Goal: Task Accomplishment & Management: Manage account settings

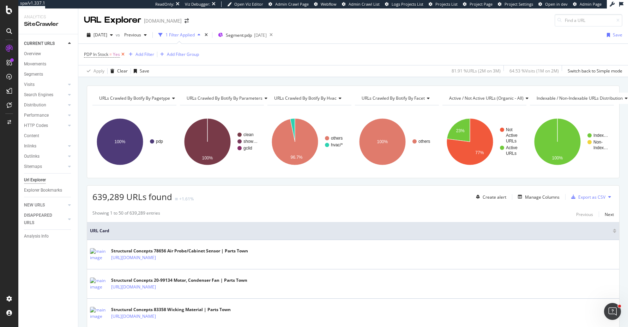
click at [122, 55] on icon at bounding box center [123, 54] width 6 height 7
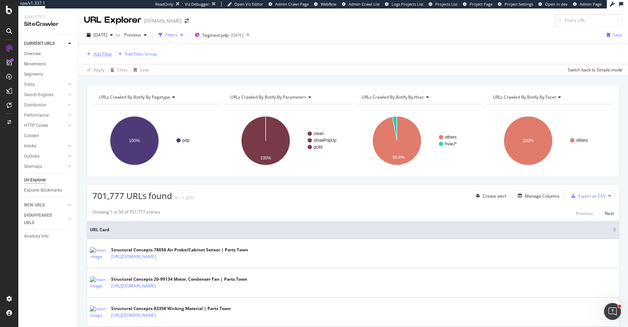
click at [107, 55] on div "Add Filter" at bounding box center [103, 54] width 19 height 6
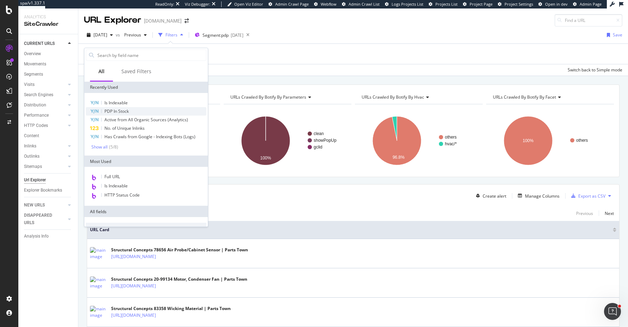
click at [141, 111] on div "PDP In Stock" at bounding box center [146, 111] width 121 height 8
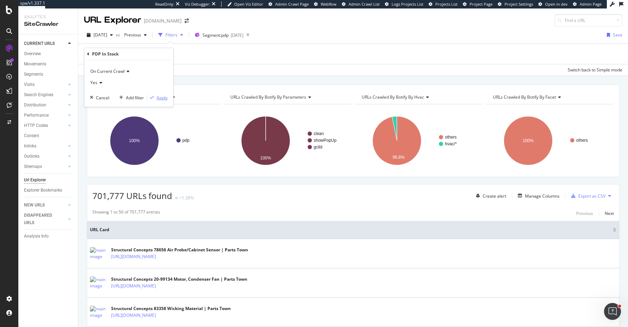
click at [161, 98] on div "Apply" at bounding box center [162, 98] width 11 height 6
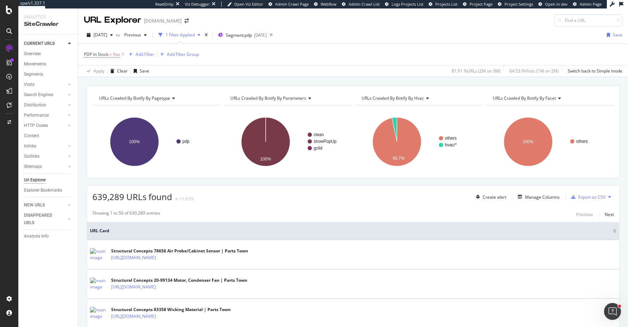
click at [82, 78] on div "URLs Crawled By Botify By pagetype Chart (by Value) Table Expand Export as CSV …" at bounding box center [353, 85] width 550 height 17
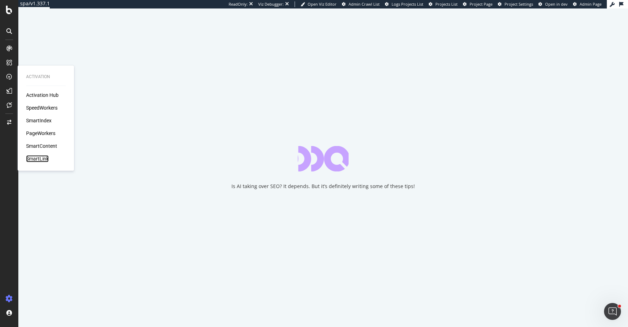
click at [37, 157] on div "SmartLink" at bounding box center [37, 158] width 23 height 7
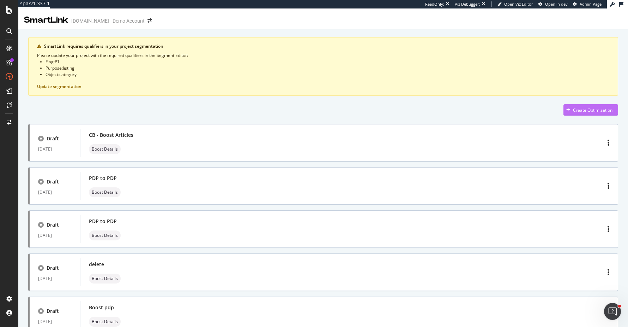
click at [603, 110] on div "Create Optimization" at bounding box center [593, 110] width 40 height 6
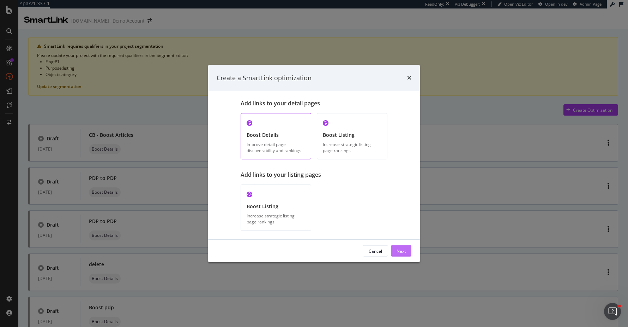
click at [407, 247] on button "Next" at bounding box center [401, 250] width 20 height 11
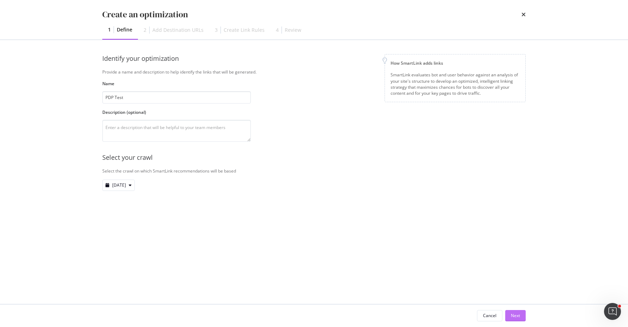
type input "PDP Test"
click at [512, 312] on div "Next" at bounding box center [515, 315] width 9 height 6
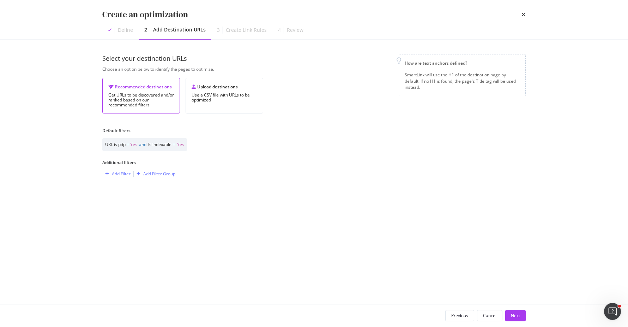
click at [127, 172] on div "Add Filter" at bounding box center [121, 174] width 19 height 6
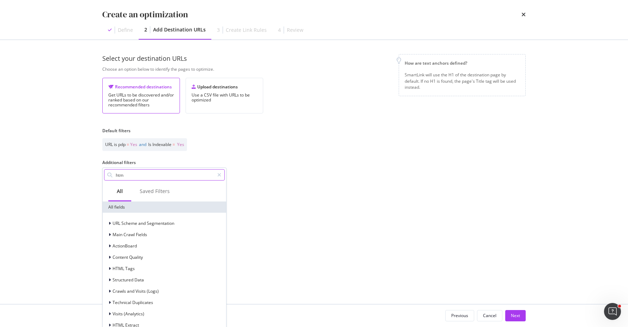
type input "html"
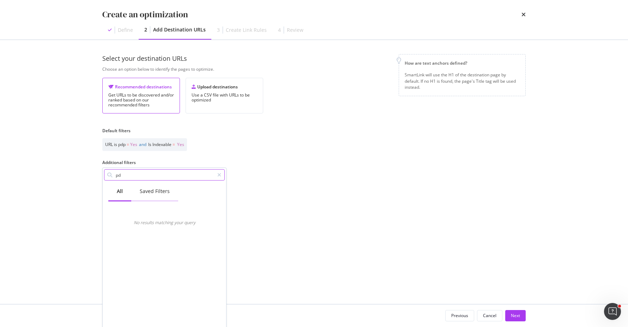
type input "p"
type input "i"
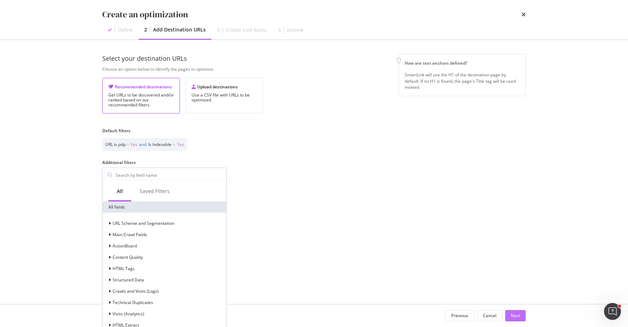
click at [514, 312] on div "Next" at bounding box center [515, 315] width 9 height 6
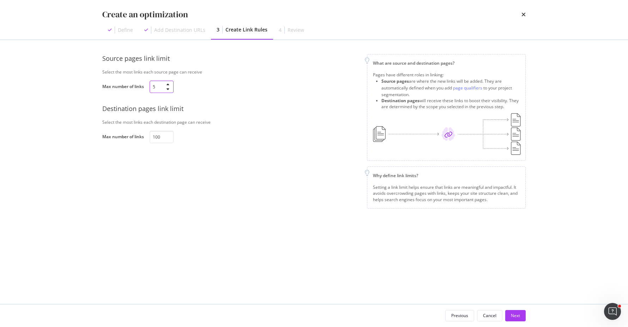
drag, startPoint x: 162, startPoint y: 88, endPoint x: 130, endPoint y: 83, distance: 32.4
click at [0, 0] on div "Max number of links 5" at bounding box center [0, 0] width 0 height 0
type input "10"
click at [516, 314] on div "Next" at bounding box center [515, 315] width 9 height 6
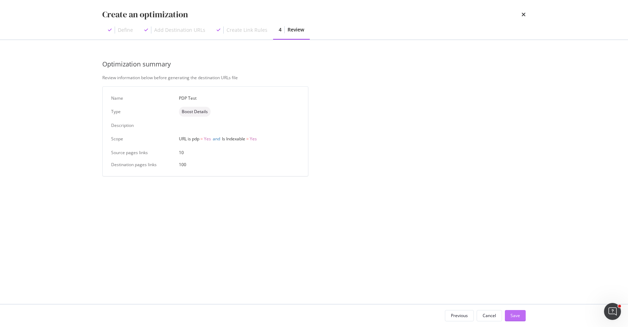
click at [521, 315] on button "Save" at bounding box center [515, 315] width 21 height 11
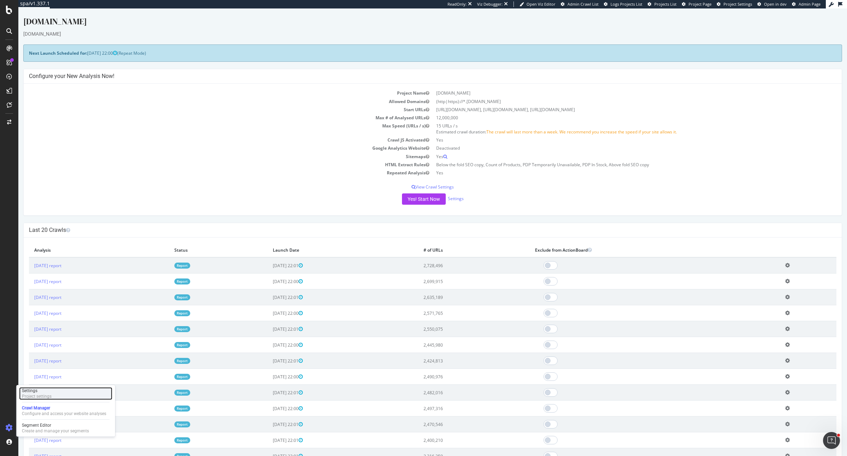
click at [57, 395] on div "Settings Project settings" at bounding box center [65, 393] width 93 height 13
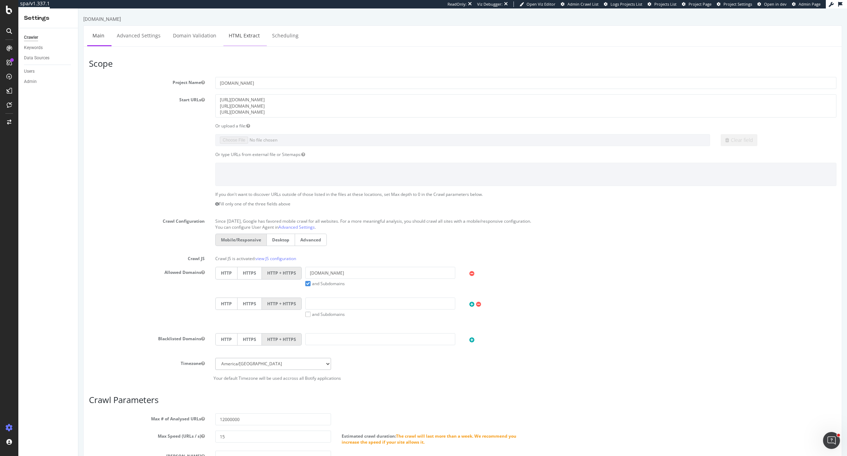
click at [250, 32] on link "HTML Extract" at bounding box center [244, 35] width 42 height 19
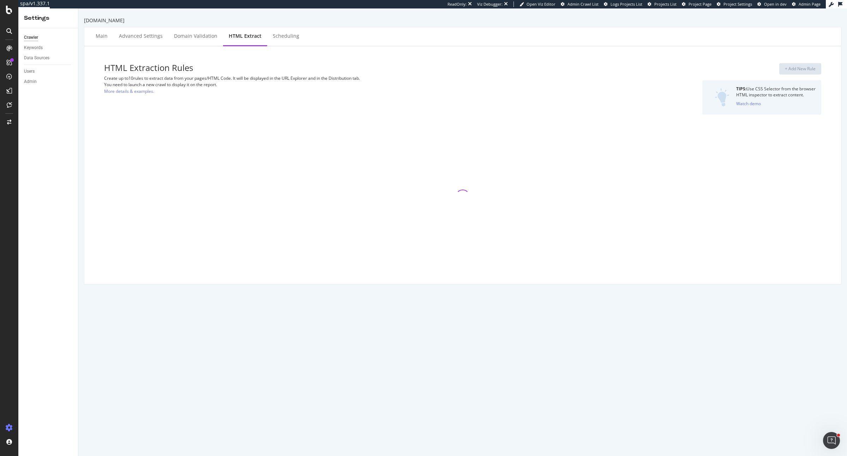
select select "exist"
select select "i"
select select "exist"
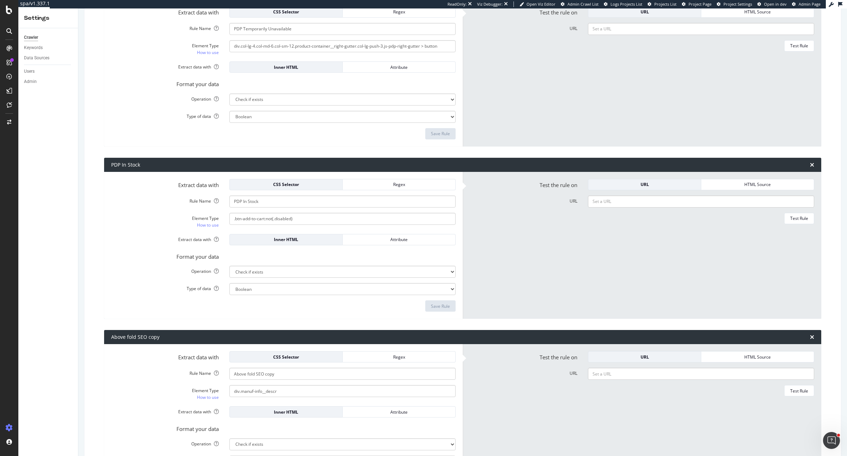
scroll to position [484, 0]
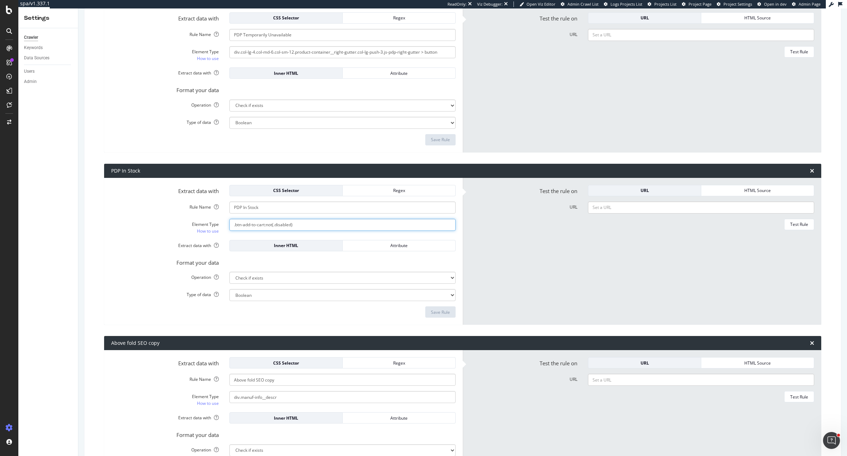
click at [389, 58] on input ".btn-add-to-cart:not(.disabled)" at bounding box center [342, 52] width 226 height 12
paste input "https://www.partstown.com/international-comfort-products/icp1173661"
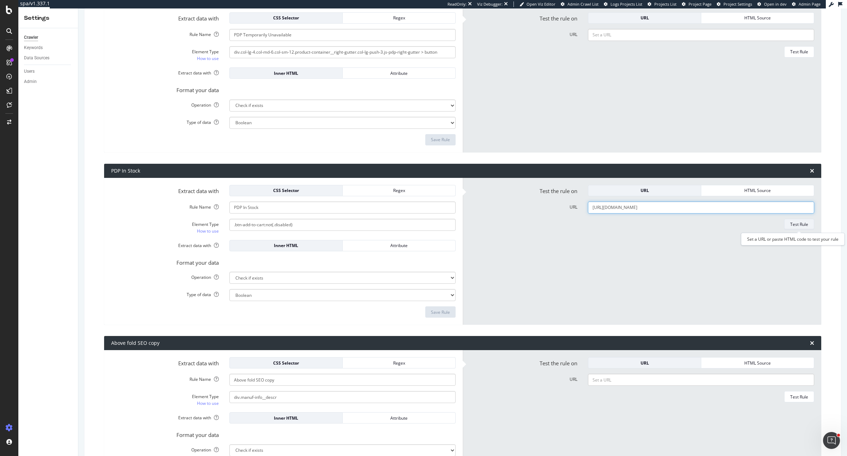
type input "https://www.partstown.com/international-comfort-products/icp1173661"
click at [798, 225] on div "Test Rule" at bounding box center [799, 224] width 18 height 6
click at [356, 58] on input ".btn-add-to-cart:not(.disabled)" at bounding box center [342, 52] width 226 height 12
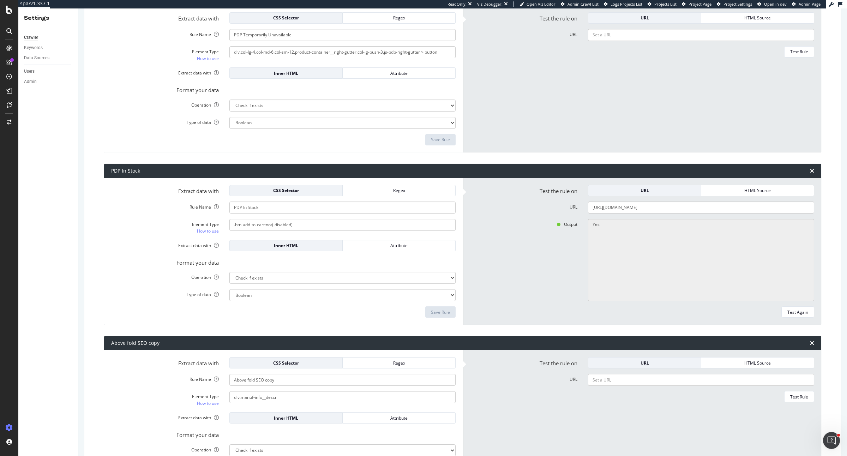
click at [203, 231] on link "How to use" at bounding box center [208, 230] width 22 height 7
click at [315, 58] on input ".btn-add-to-cart:not(.disabled)" at bounding box center [342, 52] width 226 height 12
click at [376, 58] on input ".btn-add-to-cart:not(.disabled)" at bounding box center [342, 52] width 226 height 12
